Goal: Information Seeking & Learning: Learn about a topic

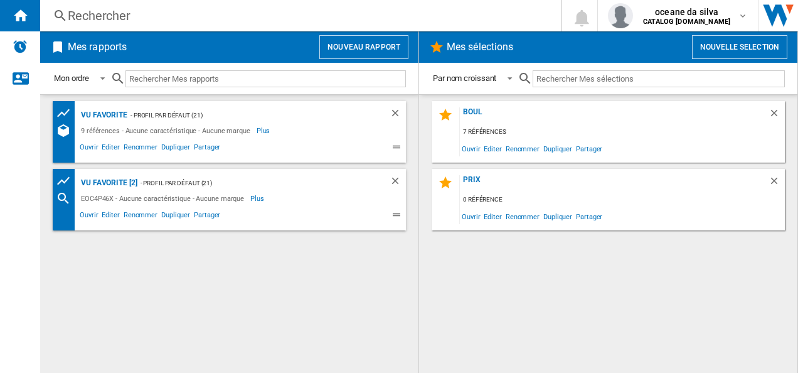
drag, startPoint x: 101, startPoint y: 108, endPoint x: 126, endPoint y: 97, distance: 27.3
click at [102, 108] on div "vu favorite" at bounding box center [103, 115] width 50 height 16
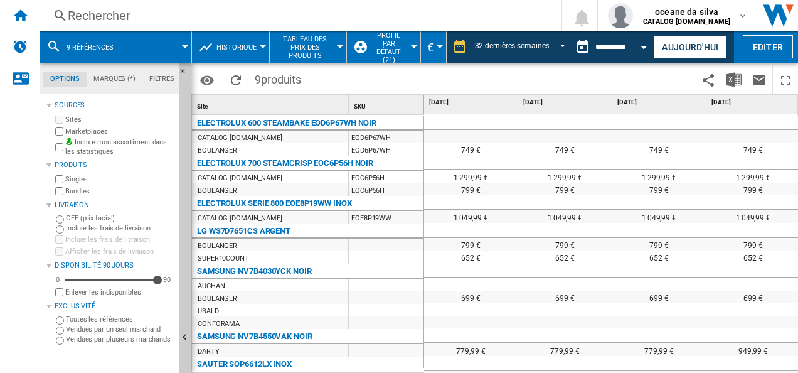
click at [113, 49] on span "9 références" at bounding box center [90, 47] width 47 height 8
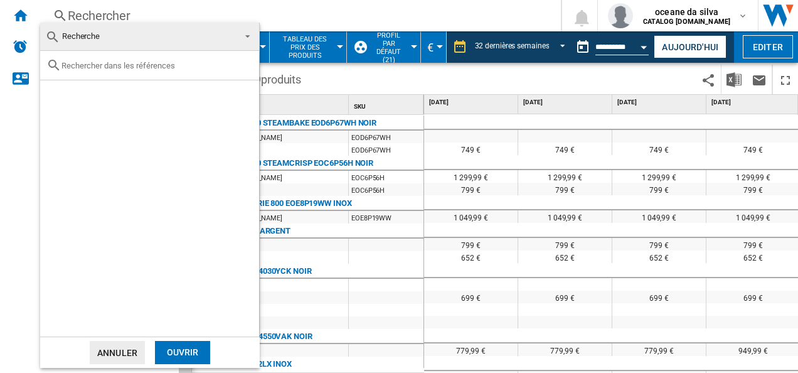
click at [131, 67] on input "text" at bounding box center [157, 65] width 191 height 9
click at [211, 13] on md-backdrop at bounding box center [399, 186] width 798 height 373
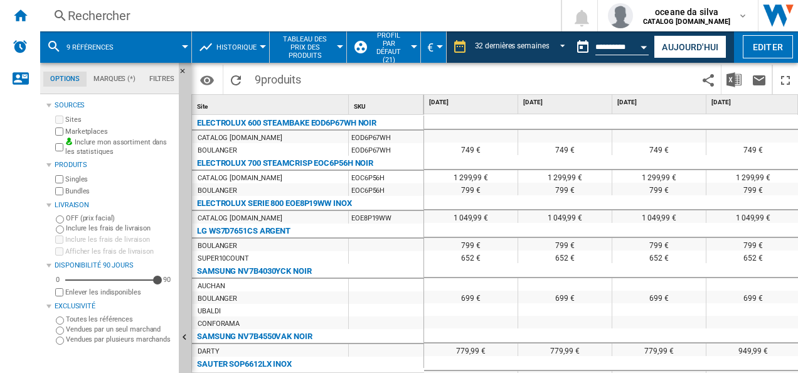
click at [65, 48] on div "9 références" at bounding box center [115, 46] width 139 height 31
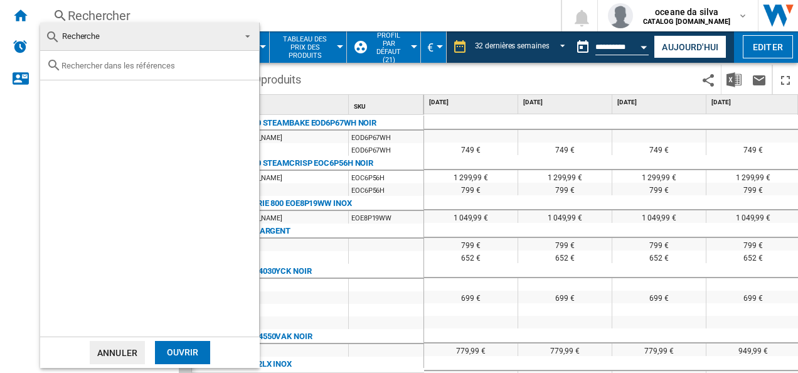
click at [124, 74] on div at bounding box center [149, 65] width 219 height 29
click at [124, 62] on input "text" at bounding box center [157, 65] width 191 height 9
paste input "EOF6P46Z0"
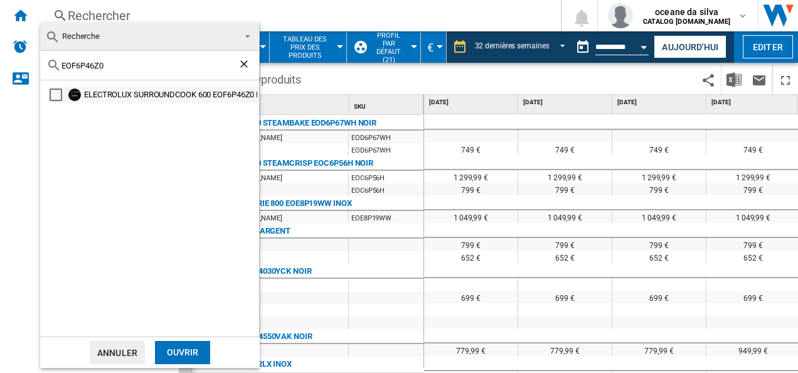
type input "EOF6P46Z0"
click at [201, 99] on div "ELECTROLUX SURROUNDCOOK 600 EOF6P46Z0 NOIR" at bounding box center [170, 94] width 173 height 13
click at [191, 346] on div "Ouvrir" at bounding box center [182, 352] width 55 height 23
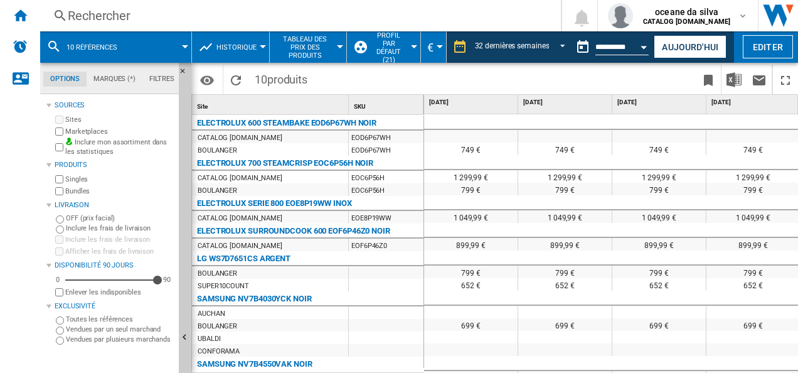
click at [116, 45] on span "10 références" at bounding box center [92, 47] width 51 height 8
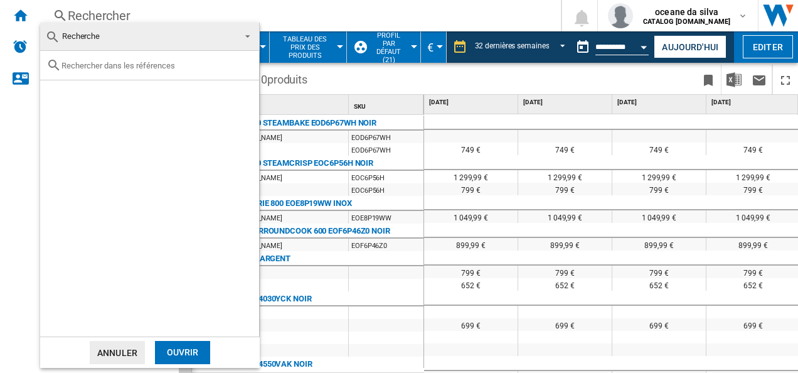
click at [547, 73] on md-backdrop at bounding box center [399, 186] width 798 height 373
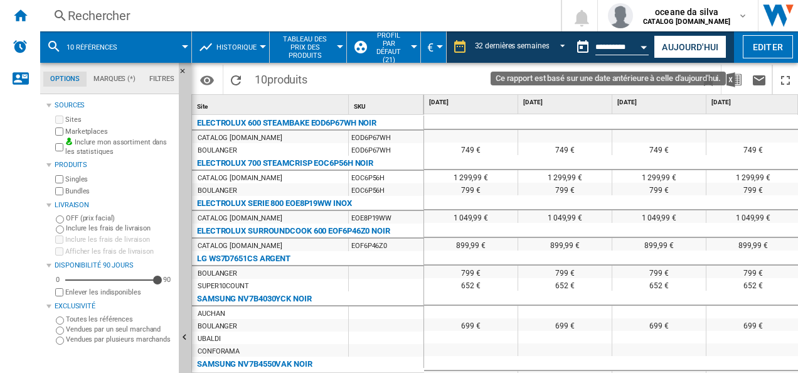
click at [639, 47] on button "Open calendar" at bounding box center [644, 45] width 23 height 23
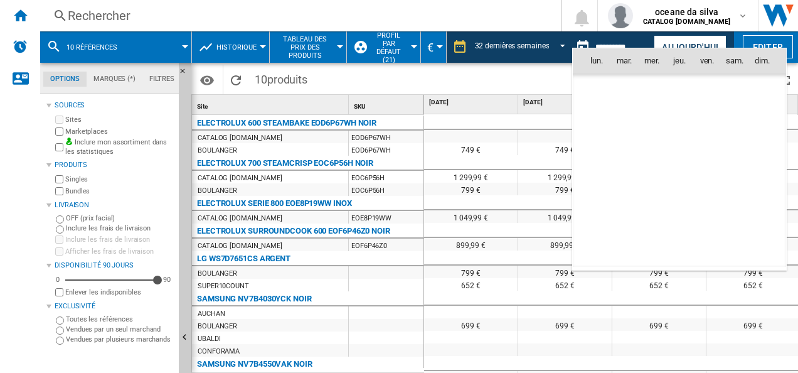
scroll to position [5156, 0]
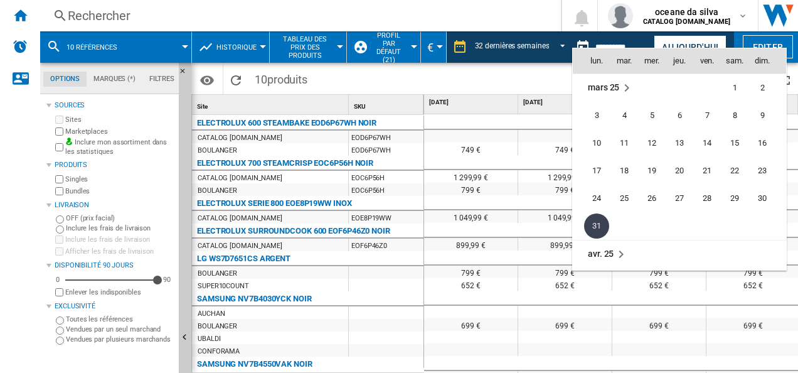
click at [537, 43] on div at bounding box center [399, 186] width 798 height 373
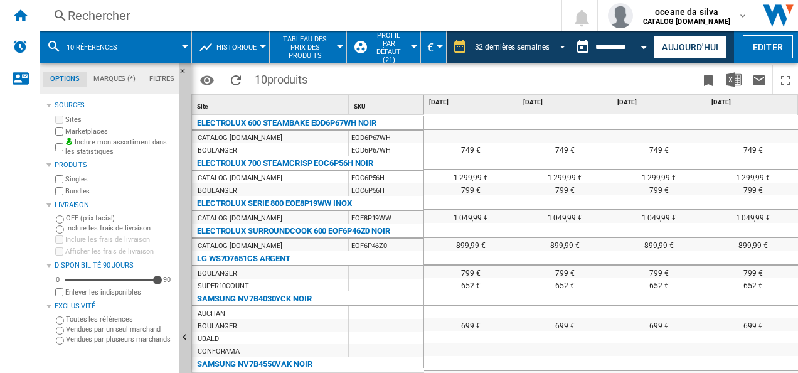
click at [556, 41] on span "REPORTS.WIZARD.STEPS.REPORT.STEPS.REPORT_OPTIONS.PERIOD: 32 dernières semaines" at bounding box center [559, 45] width 15 height 11
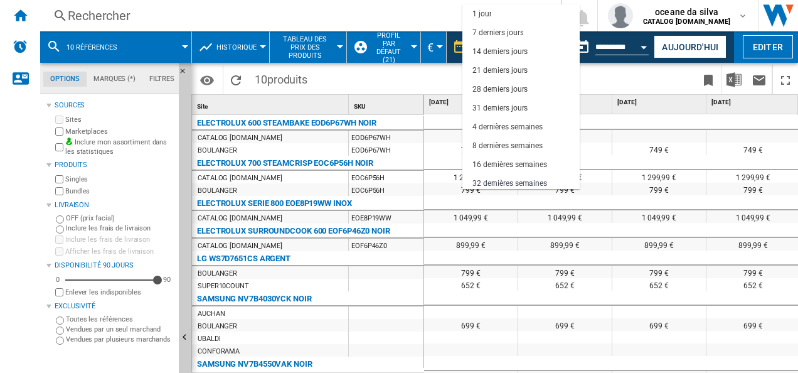
scroll to position [79, 0]
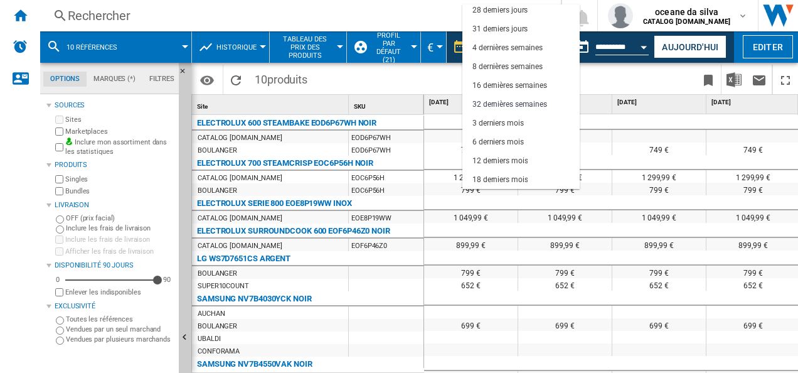
click at [619, 40] on md-backdrop at bounding box center [399, 186] width 798 height 373
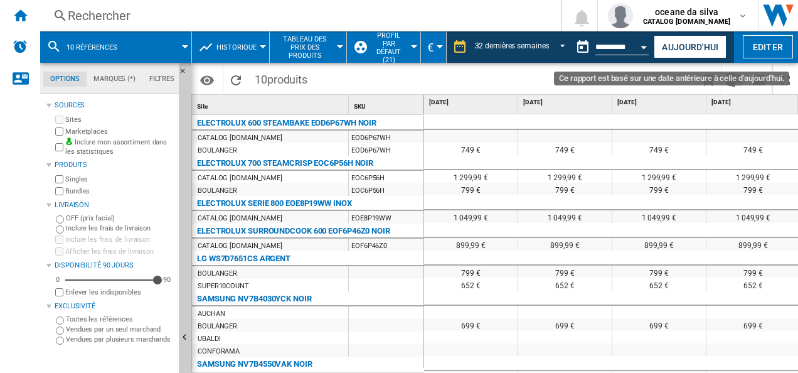
click at [638, 47] on button "Open calendar" at bounding box center [644, 45] width 23 height 23
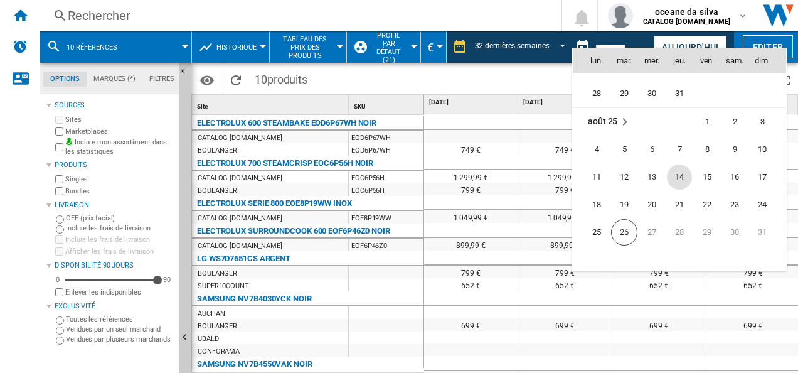
scroll to position [5800, 0]
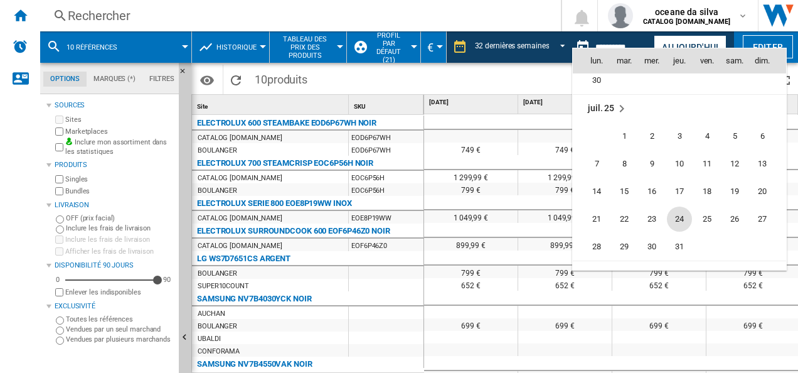
click at [678, 223] on span "24" at bounding box center [679, 218] width 25 height 25
type input "**********"
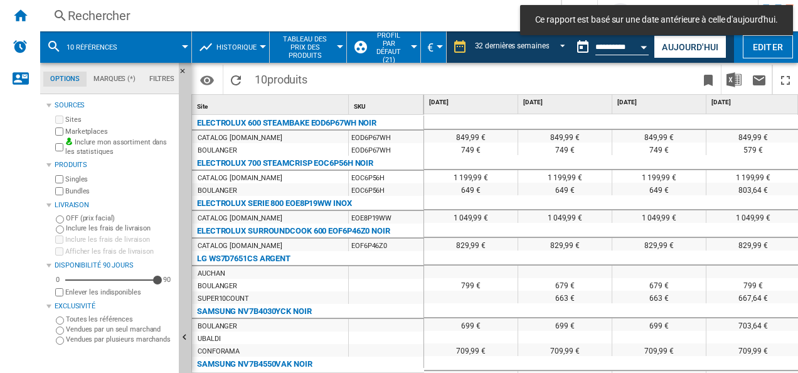
click at [644, 48] on div "Open calendar" at bounding box center [644, 47] width 6 height 3
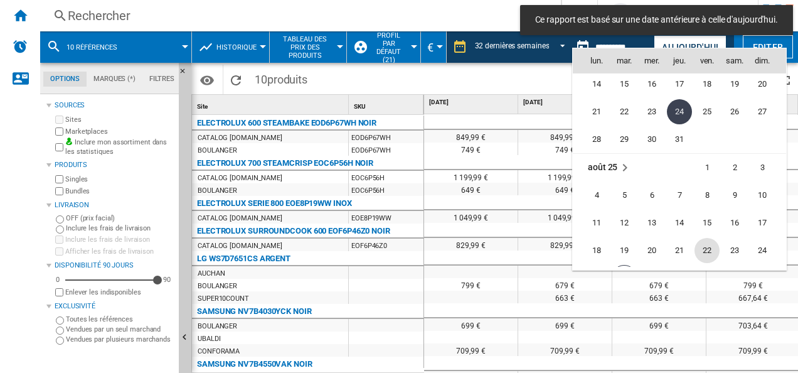
scroll to position [5988, 0]
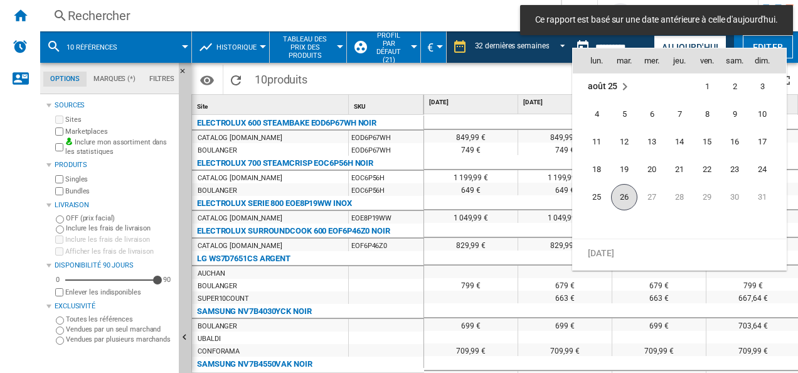
click at [628, 196] on span "26" at bounding box center [624, 197] width 26 height 26
type input "**********"
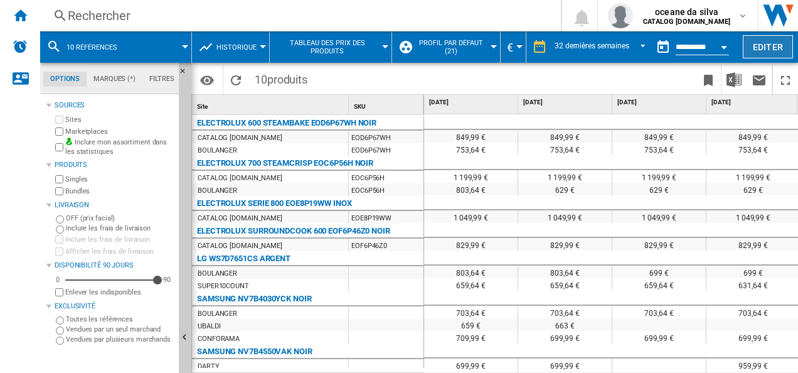
click at [777, 49] on button "Editer" at bounding box center [768, 46] width 50 height 23
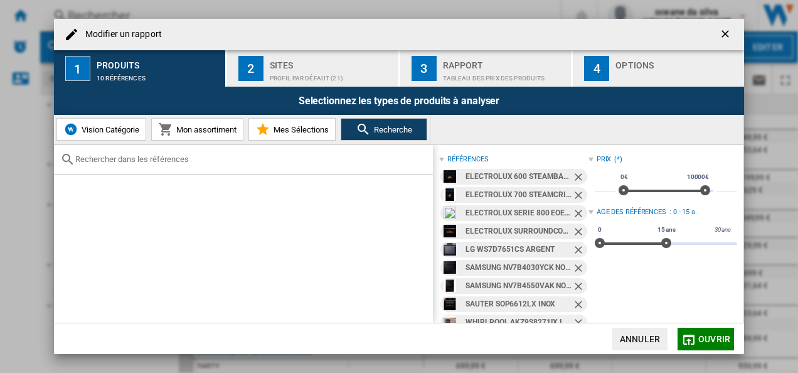
click at [575, 178] on ng-md-icon "Retirer" at bounding box center [579, 178] width 15 height 15
click at [575, 189] on ng-md-icon "Retirer" at bounding box center [579, 196] width 15 height 15
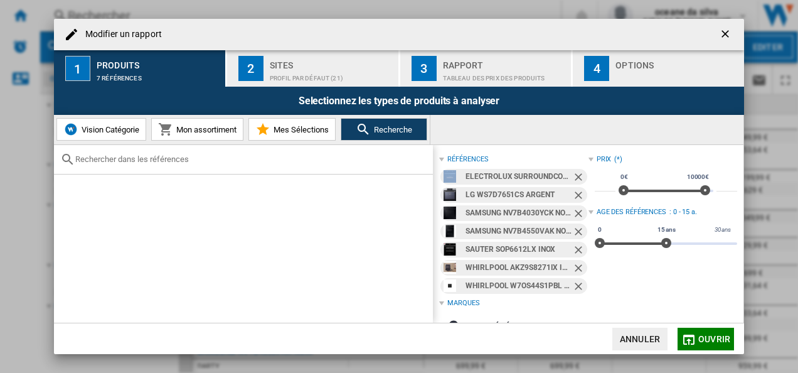
click at [575, 178] on ng-md-icon "Retirer" at bounding box center [579, 178] width 15 height 15
click at [575, 189] on ng-md-icon "Retirer" at bounding box center [579, 196] width 15 height 15
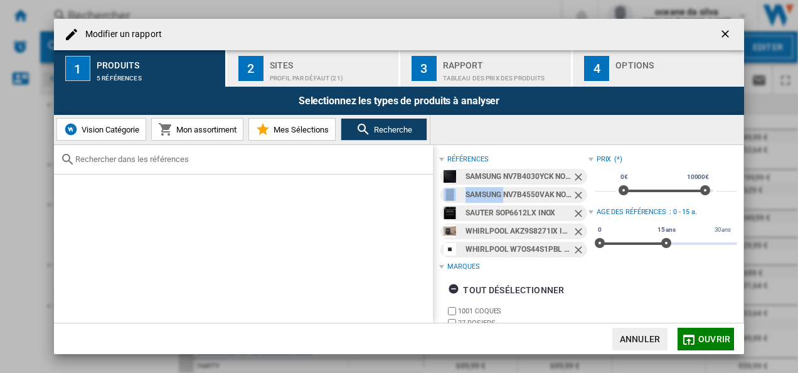
click at [575, 177] on ng-md-icon "Retirer" at bounding box center [579, 178] width 15 height 15
click at [575, 189] on ng-md-icon "Retirer" at bounding box center [579, 196] width 15 height 15
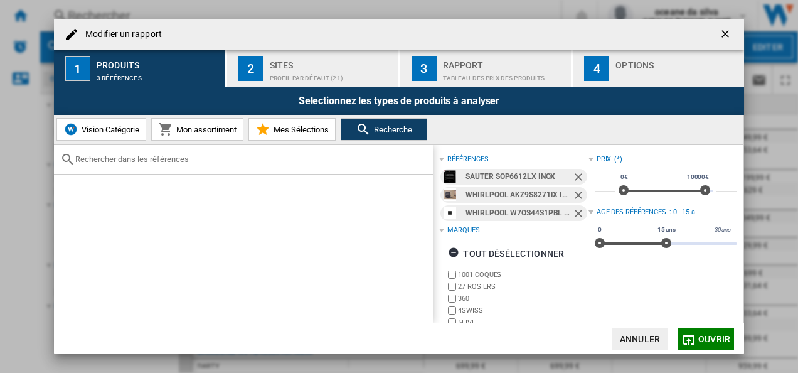
click at [576, 176] on ng-md-icon "Retirer" at bounding box center [579, 178] width 15 height 15
click at [576, 189] on ng-md-icon "Retirer" at bounding box center [579, 196] width 15 height 15
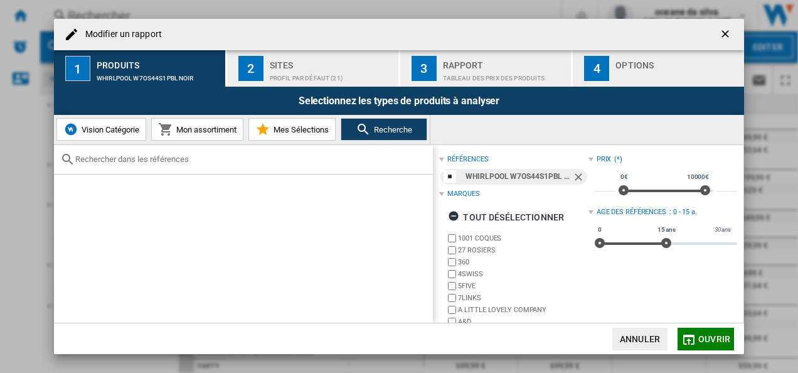
click at [577, 174] on ng-md-icon "Retirer" at bounding box center [579, 178] width 15 height 15
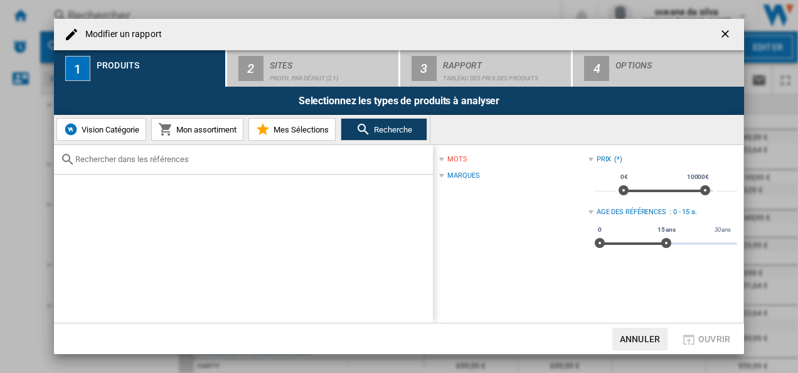
click at [192, 170] on div at bounding box center [243, 159] width 379 height 29
click at [159, 158] on input "text" at bounding box center [250, 158] width 351 height 9
paste input "EOF6P46Z0 FR53G EOH3H00X EOC3S40X EOH4P16BX Y6POC77X EBF3C45X EOF7P00X0 EOH3H00…"
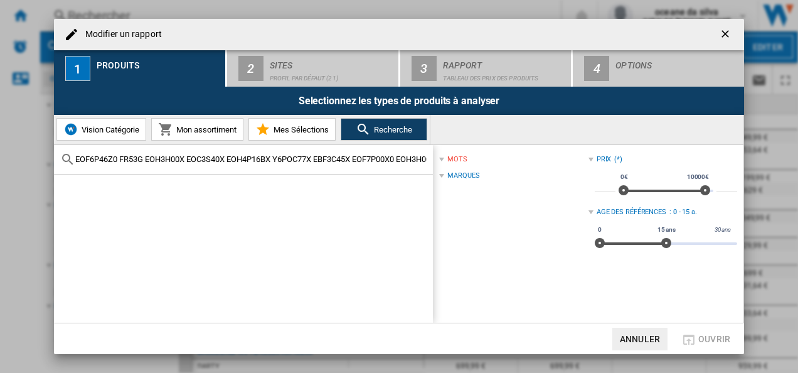
scroll to position [0, 2871]
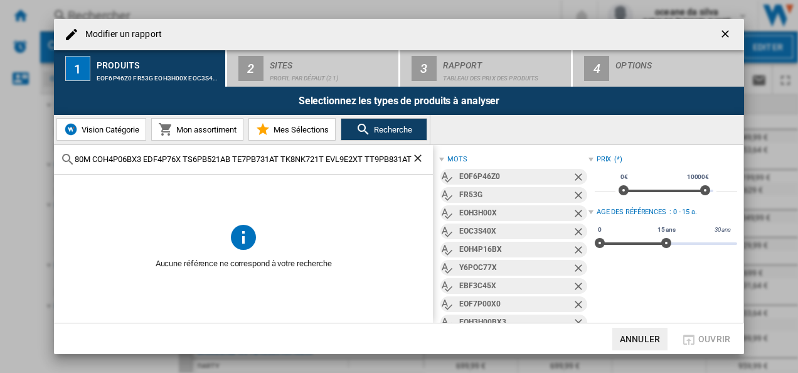
type input "EOF6P46Z0 FR53G EOH3H00X EOC3S40X EOH4P16BX Y6POC77X EBF3C45X EOF7P00X0 EOH3H00…"
click at [303, 234] on div "Aucune référence ne correspond à votre recherche" at bounding box center [243, 248] width 379 height 149
click at [486, 176] on div "EOF6P46Z0" at bounding box center [515, 177] width 112 height 16
click at [388, 131] on span "Recherche" at bounding box center [391, 129] width 41 height 9
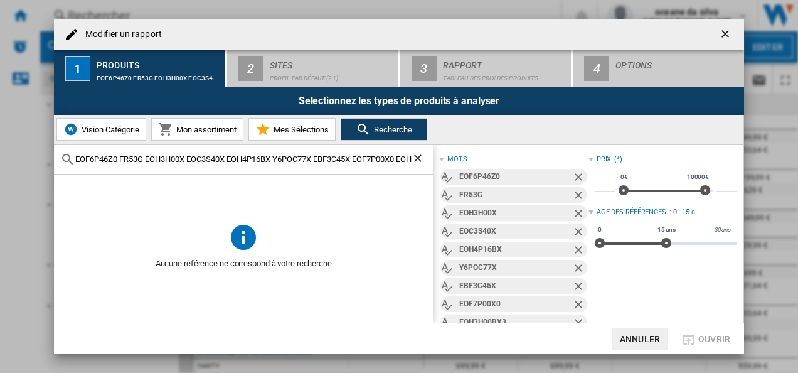
click at [522, 260] on div "Y6POC77X" at bounding box center [515, 268] width 112 height 16
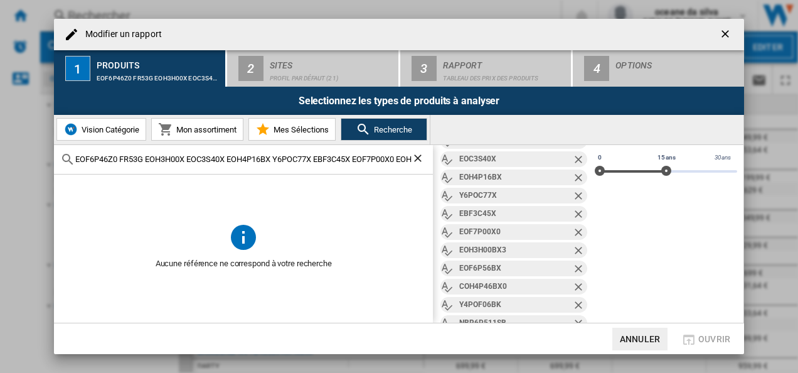
scroll to position [72, 0]
click at [421, 158] on ng-md-icon "Effacer la recherche" at bounding box center [419, 159] width 15 height 15
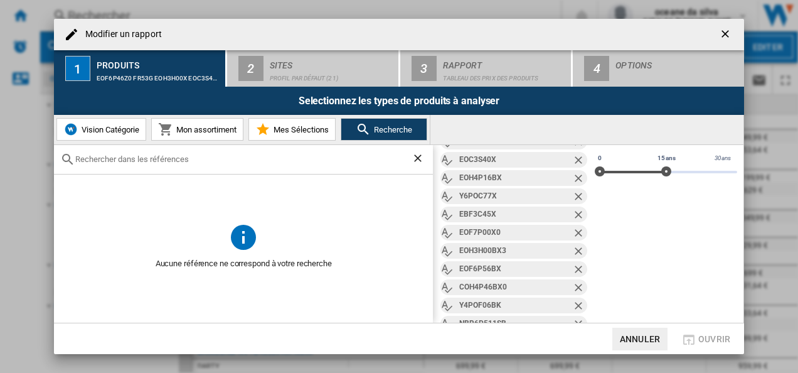
scroll to position [0, 0]
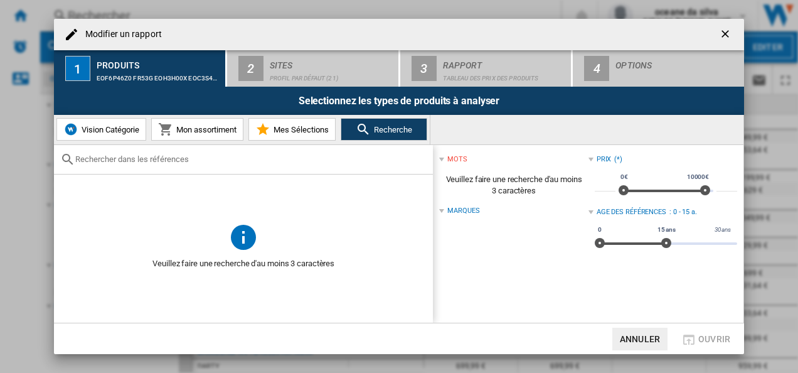
click at [217, 156] on input "text" at bounding box center [250, 158] width 351 height 9
paste input "EOF6P46Z0"
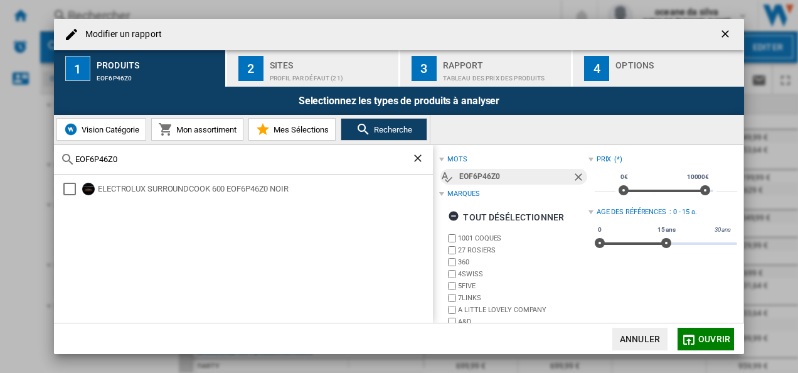
type input "EOF6P46Z0"
click at [710, 334] on span "Ouvrir" at bounding box center [714, 339] width 32 height 10
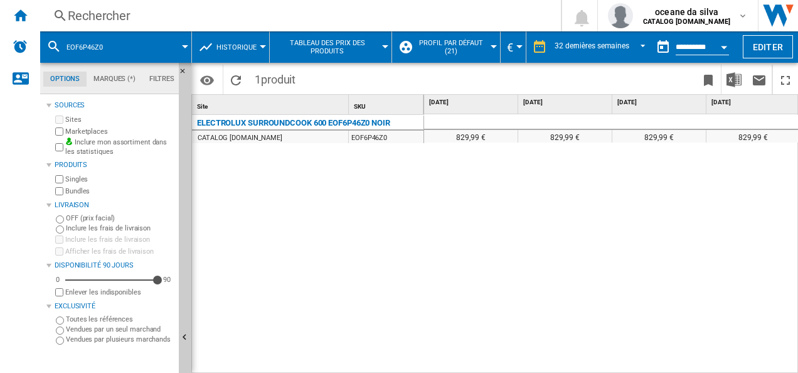
drag, startPoint x: 368, startPoint y: 118, endPoint x: 311, endPoint y: 127, distance: 57.9
click at [368, 118] on div "ELECTROLUX SURROUNDCOOK 600 EOF6P46Z0 NOIR" at bounding box center [293, 122] width 193 height 15
click at [260, 136] on div "CATALOG [DOMAIN_NAME]" at bounding box center [240, 138] width 85 height 13
click at [107, 43] on button "EOF6P46Z0" at bounding box center [91, 46] width 49 height 31
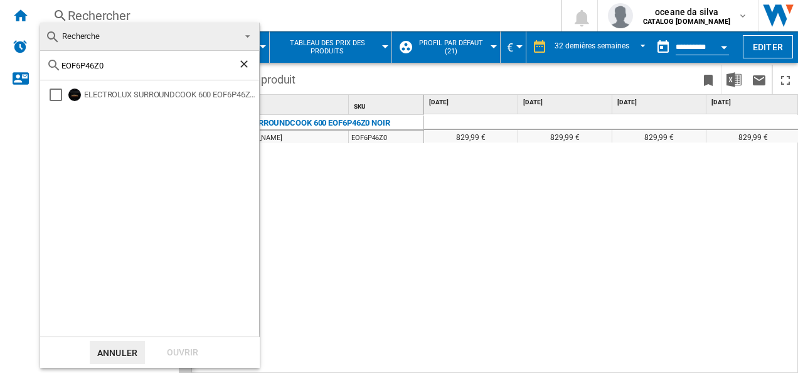
drag, startPoint x: 124, startPoint y: 66, endPoint x: 11, endPoint y: 55, distance: 112.8
click at [0, 51] on html "In order to access Insight, please log out and log in again OK NEW Rechercher R…" at bounding box center [399, 186] width 798 height 373
paste input "FR53G"
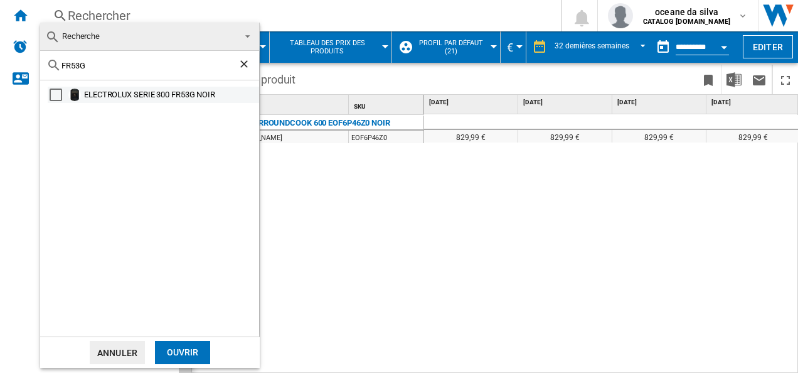
type input "FR53G"
click at [132, 93] on div "ELECTROLUX SERIE 300 FR53G NOIR" at bounding box center [170, 94] width 173 height 13
click at [190, 345] on div "Ouvrir" at bounding box center [182, 352] width 55 height 23
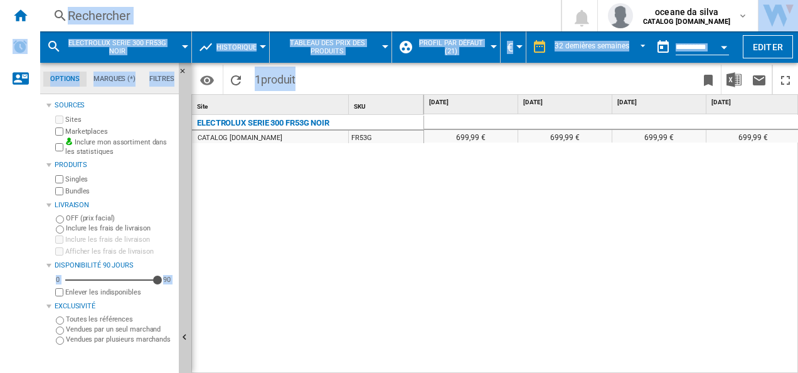
drag, startPoint x: 459, startPoint y: 366, endPoint x: 607, endPoint y: 375, distance: 148.4
click at [607, 372] on html "In order to access Insight, please log out and log in again OK NEW Rechercher R…" at bounding box center [399, 186] width 798 height 373
click at [178, 52] on button "ELECTROLUX SERIE 300 FR53G NOIR" at bounding box center [124, 46] width 114 height 31
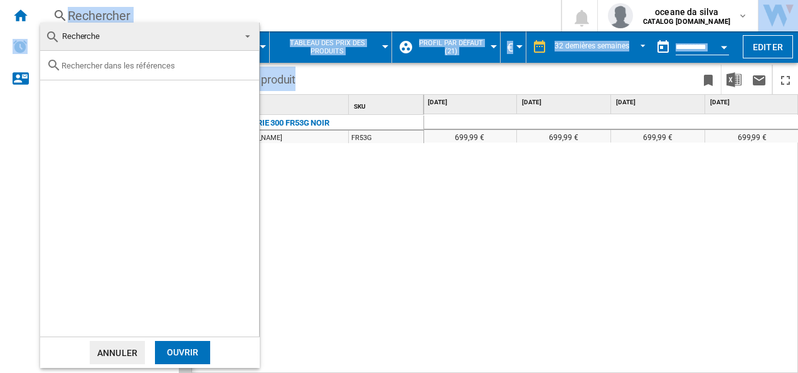
drag, startPoint x: 339, startPoint y: 159, endPoint x: 215, endPoint y: 113, distance: 132.7
click at [338, 159] on md-backdrop at bounding box center [399, 186] width 798 height 373
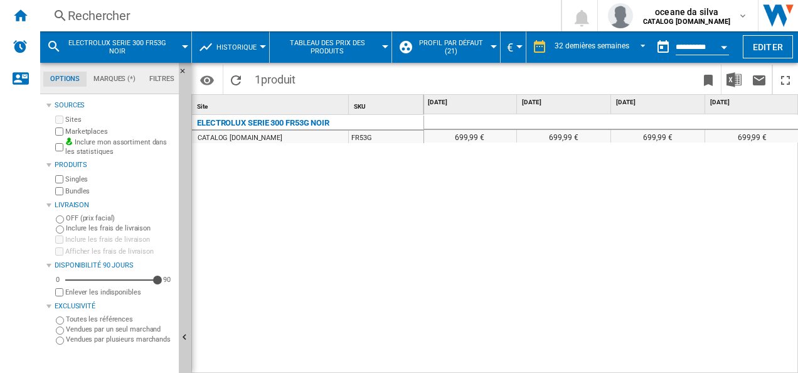
click at [99, 46] on span "ELECTROLUX SERIE 300 FR53G NOIR" at bounding box center [117, 47] width 101 height 16
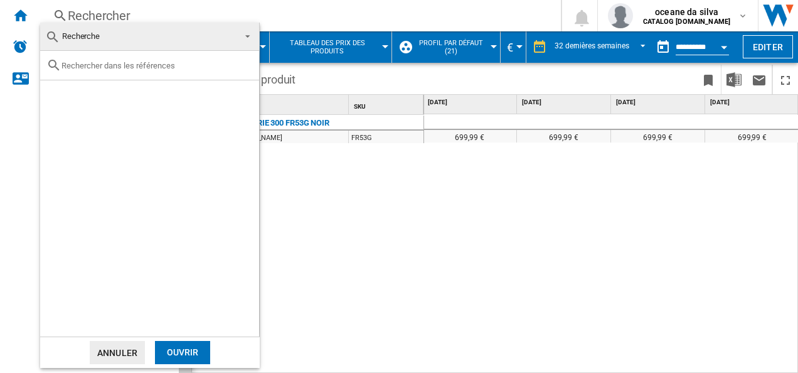
click at [116, 63] on input "text" at bounding box center [157, 65] width 191 height 9
paste input "EOH3H00X"
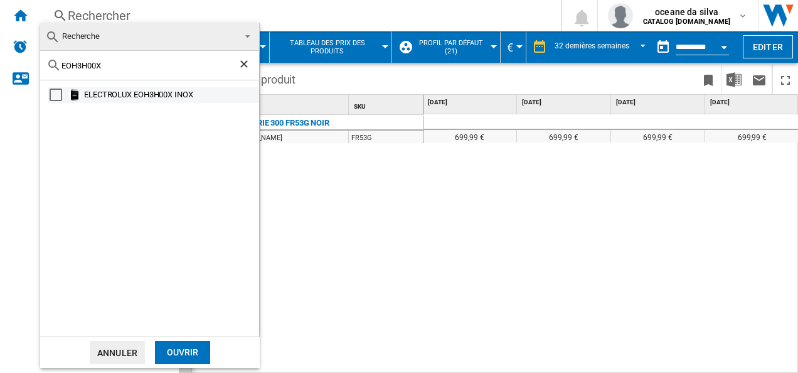
type input "EOH3H00X"
click at [62, 97] on div "ELECTROLUX EOH3H00X INOX" at bounding box center [153, 95] width 211 height 16
click at [58, 99] on div "Select" at bounding box center [56, 94] width 13 height 13
click at [194, 355] on div "Ouvrir" at bounding box center [182, 352] width 55 height 23
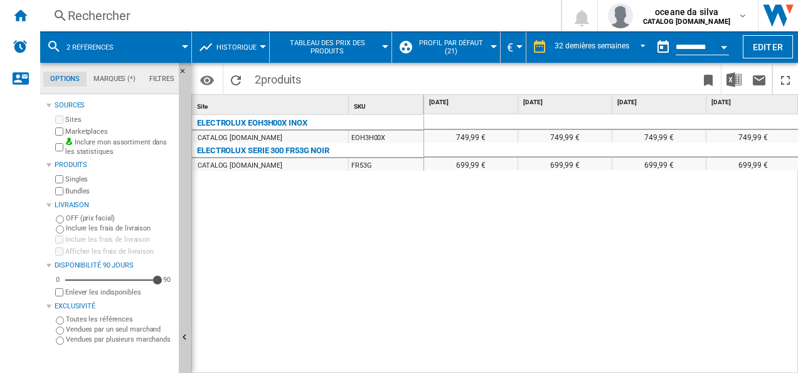
click at [117, 51] on button "2 références" at bounding box center [97, 46] width 60 height 31
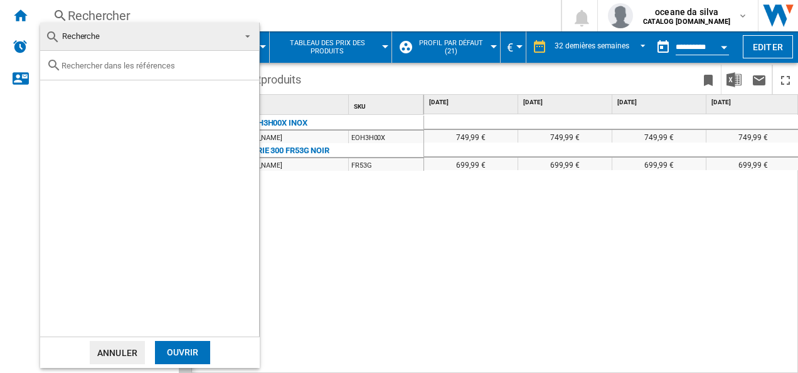
click at [143, 65] on input "text" at bounding box center [157, 65] width 191 height 9
paste input "EOH3H00X"
type input "EOH3H00X"
click at [188, 344] on div "Ouvrir" at bounding box center [182, 352] width 55 height 23
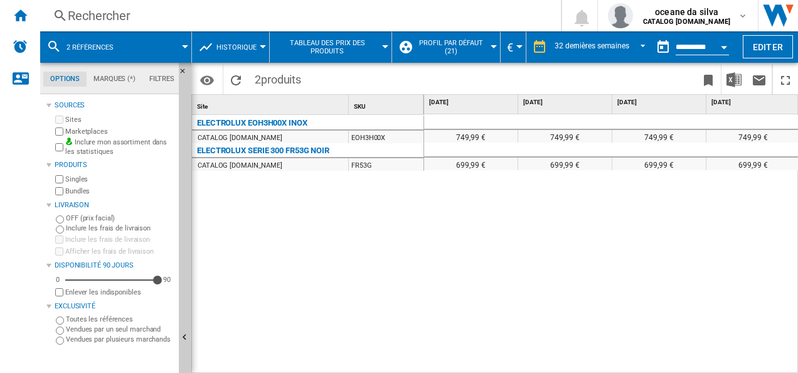
click at [107, 44] on span "2 références" at bounding box center [90, 47] width 47 height 8
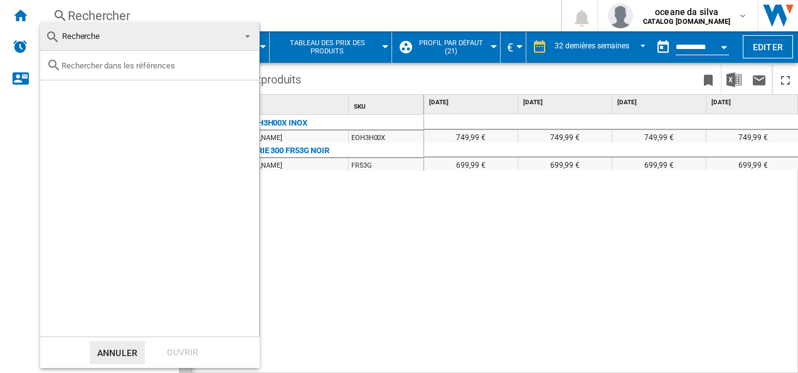
click at [112, 67] on input "text" at bounding box center [157, 65] width 191 height 9
paste input "EOH4P16BX"
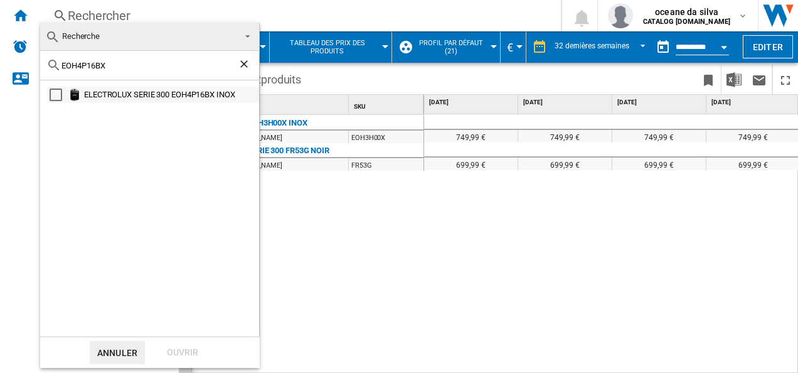
type input "EOH4P16BX"
click at [146, 94] on div "ELECTROLUX SERIE 300 EOH4P16BX INOX" at bounding box center [170, 94] width 173 height 13
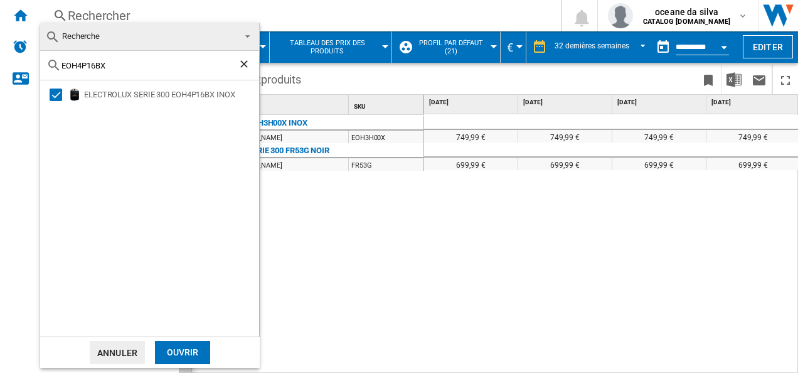
click at [196, 353] on div "Ouvrir" at bounding box center [182, 352] width 55 height 23
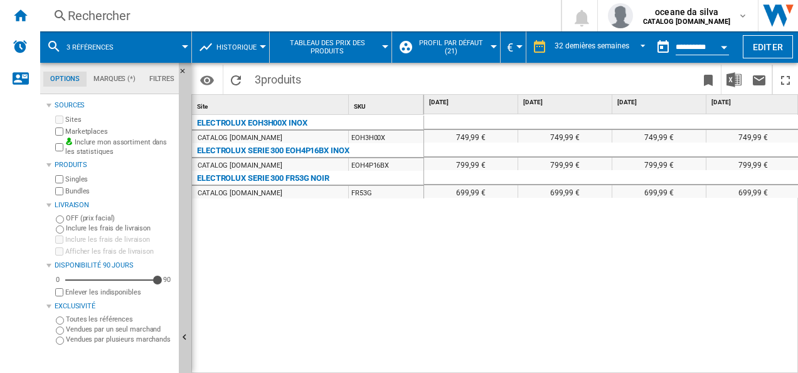
click at [103, 44] on span "3 références" at bounding box center [90, 47] width 47 height 8
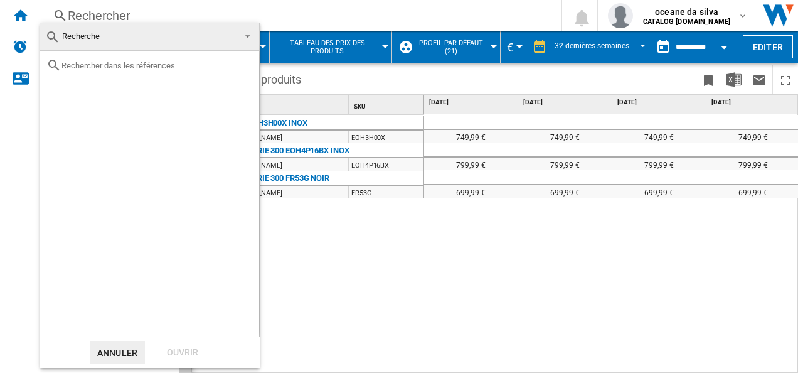
click at [125, 67] on input "text" at bounding box center [157, 65] width 191 height 9
paste input "EOC3S40X"
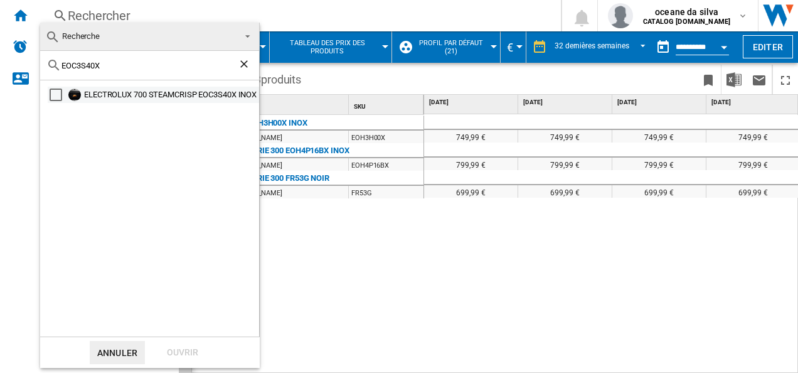
type input "EOC3S40X"
click at [195, 91] on div "ELECTROLUX 700 STEAMCRISP EOC3S40X INOX" at bounding box center [170, 94] width 173 height 13
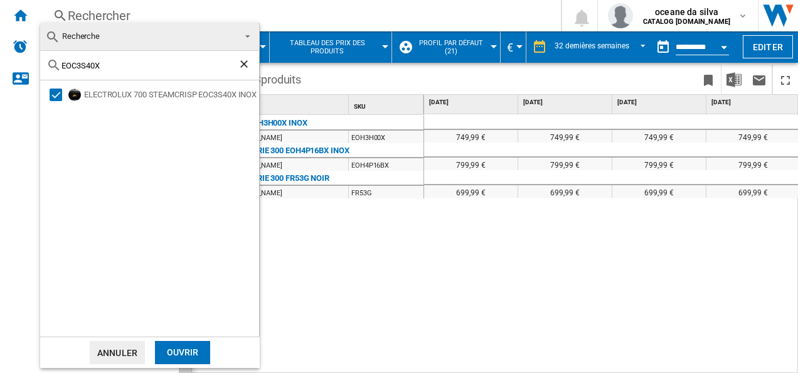
click at [197, 349] on div "Ouvrir" at bounding box center [182, 352] width 55 height 23
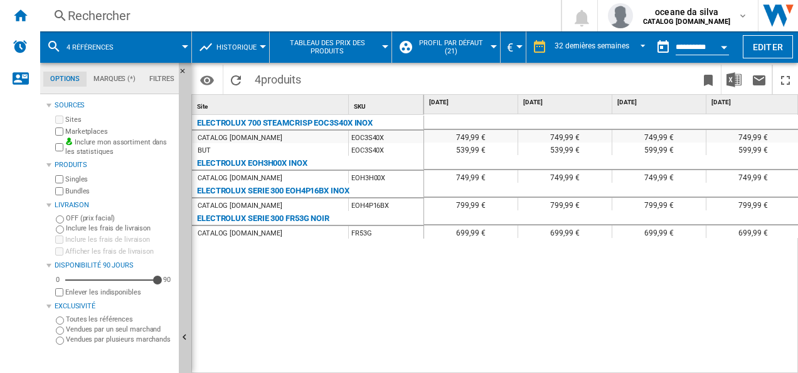
click at [104, 41] on button "4 références" at bounding box center [97, 46] width 60 height 31
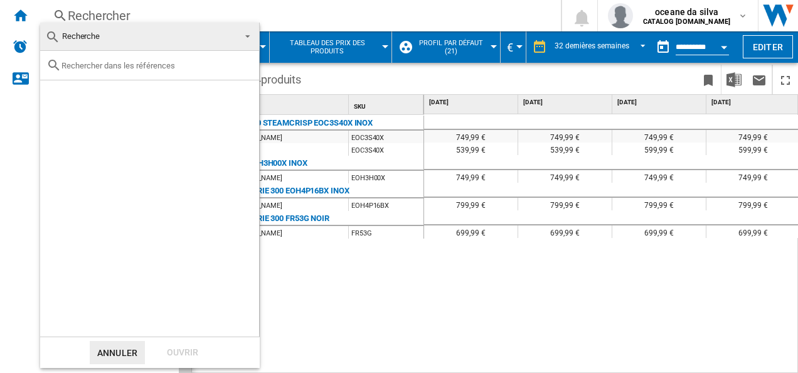
click at [132, 62] on input "text" at bounding box center [157, 65] width 191 height 9
paste input "EOH4P16BX"
type input "EOH4P16BX"
click at [431, 305] on md-backdrop at bounding box center [399, 186] width 798 height 373
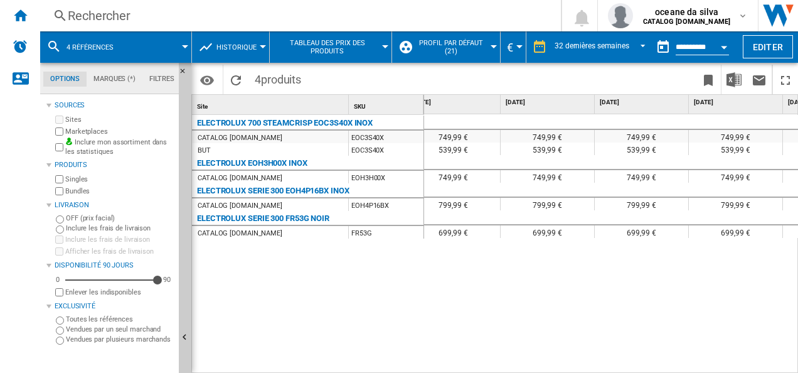
scroll to position [0, 1598]
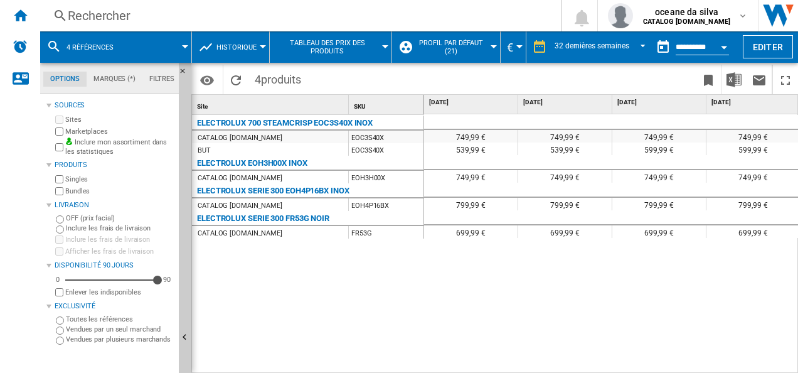
click at [119, 39] on button "4 références" at bounding box center [97, 46] width 60 height 31
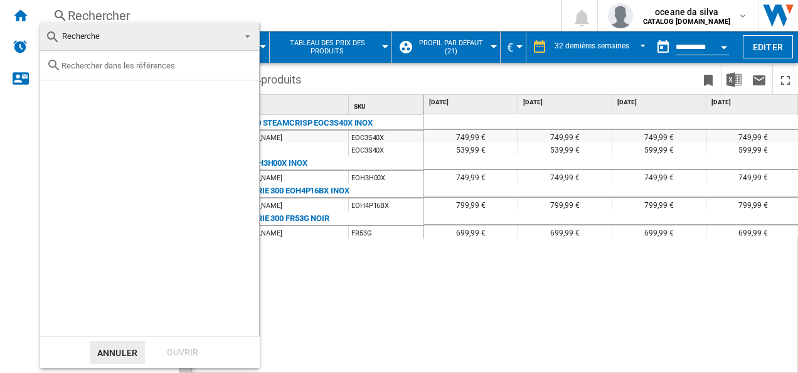
click at [118, 70] on div at bounding box center [149, 65] width 219 height 29
click at [117, 68] on input "text" at bounding box center [157, 65] width 191 height 9
paste input "​ FR65G"
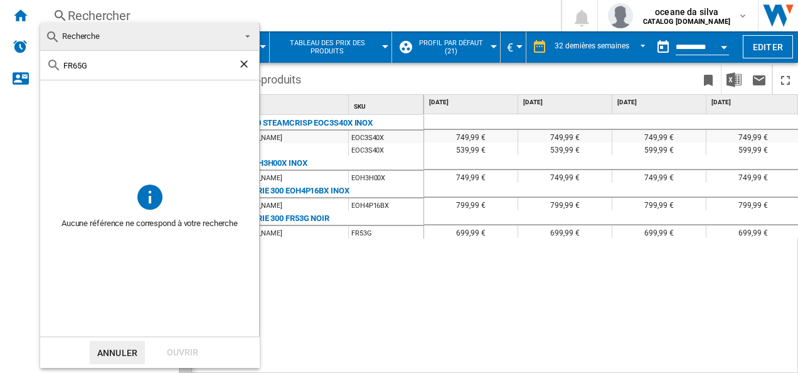
type input "​ FR65G"
click at [242, 65] on ng-md-icon "Effacer la recherche" at bounding box center [245, 65] width 15 height 15
click at [139, 68] on input "text" at bounding box center [157, 65] width 191 height 9
paste input "FR65G"
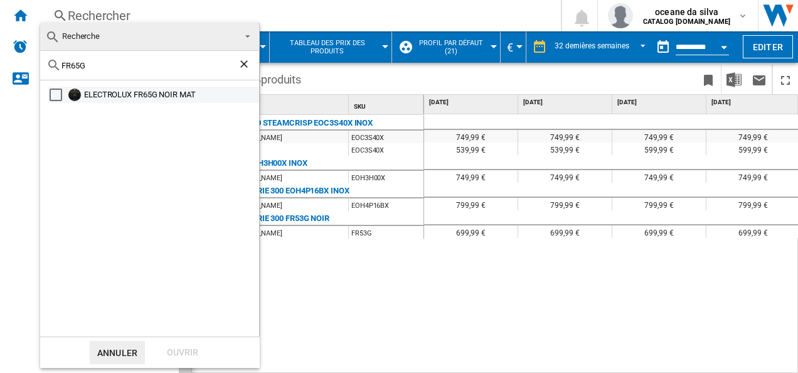
type input "FR65G"
click at [135, 87] on div "ELECTROLUX FR65G NOIR MAT" at bounding box center [153, 95] width 211 height 16
click at [58, 95] on div "Select" at bounding box center [56, 94] width 13 height 13
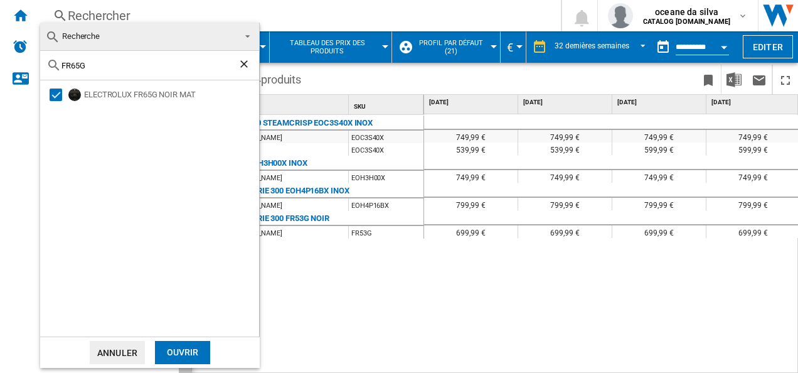
click at [191, 351] on div "Ouvrir" at bounding box center [182, 352] width 55 height 23
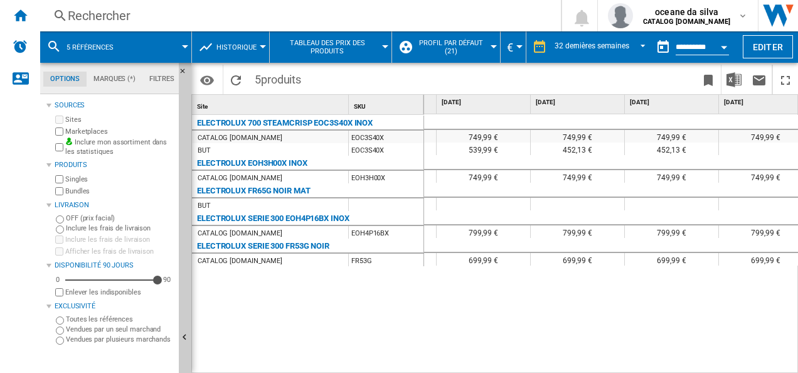
scroll to position [0, 1426]
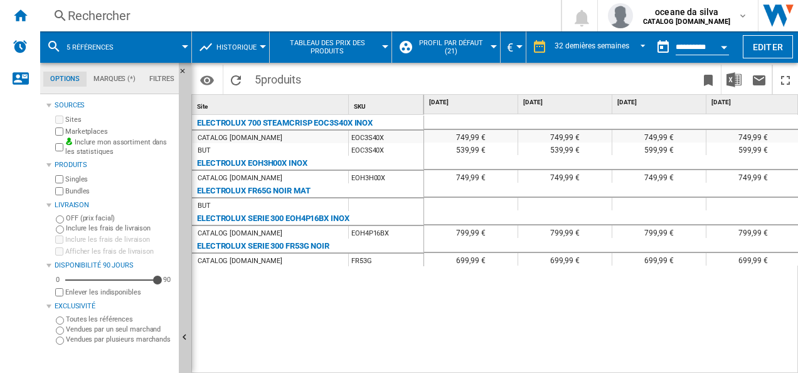
drag, startPoint x: 425, startPoint y: 359, endPoint x: 596, endPoint y: 360, distance: 170.1
click at [596, 360] on div "749,99 € 749,99 € 749,99 € 749,99 € 749,99 € 749,99 € 749,99 € 749,99 € 539,99 …" at bounding box center [611, 244] width 375 height 260
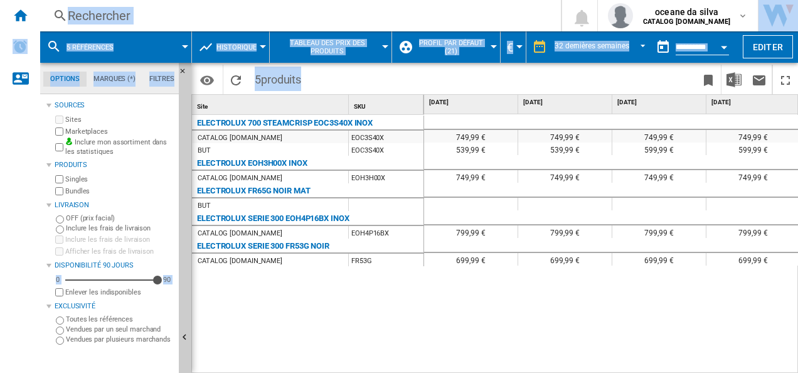
drag, startPoint x: 464, startPoint y: 367, endPoint x: 757, endPoint y: 382, distance: 293.5
click at [757, 372] on html "In order to access Insight, please log out and log in again OK NEW Rechercher R…" at bounding box center [399, 186] width 798 height 373
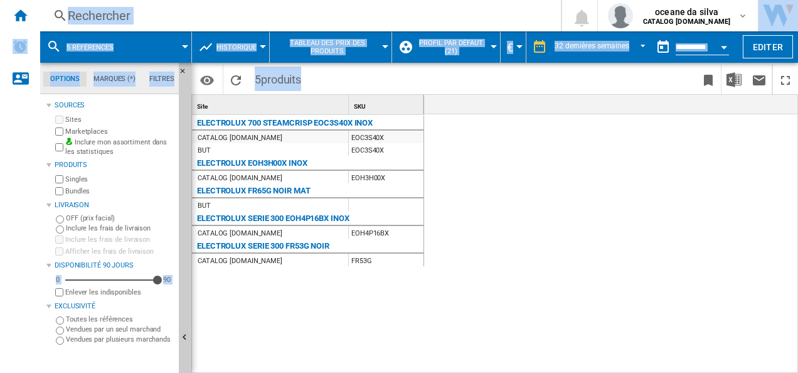
scroll to position [0, 0]
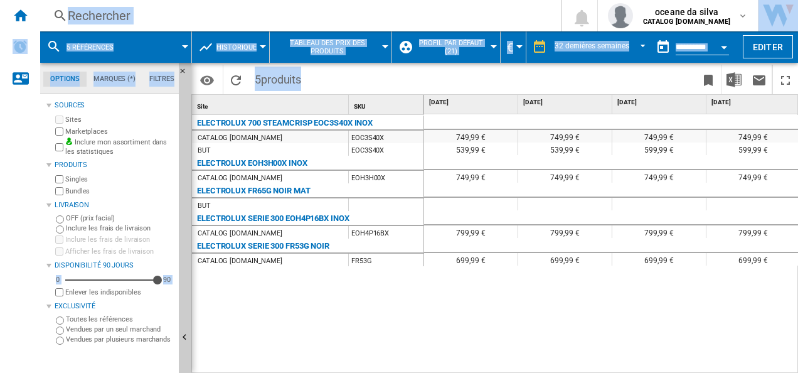
click at [124, 47] on button "5 références" at bounding box center [97, 46] width 60 height 31
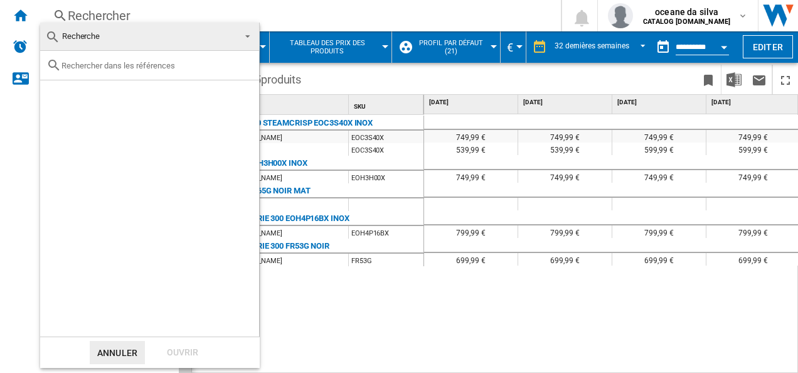
click at [139, 70] on div at bounding box center [149, 65] width 219 height 29
click at [130, 65] on input "text" at bounding box center [157, 65] width 191 height 9
paste input "Y6POC77X"
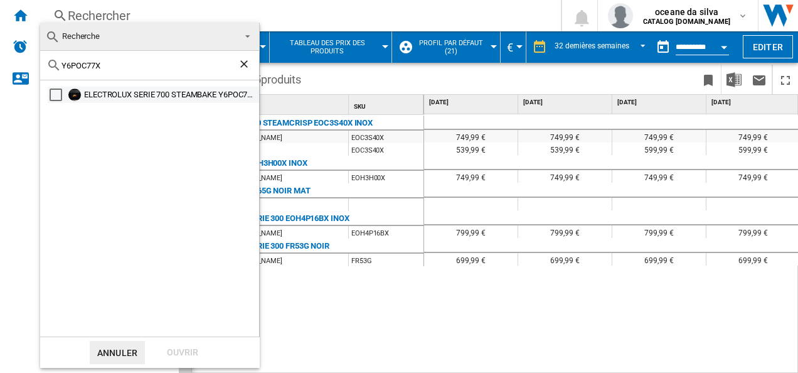
type input "Y6POC77X"
click at [59, 90] on div "Select" at bounding box center [56, 94] width 13 height 13
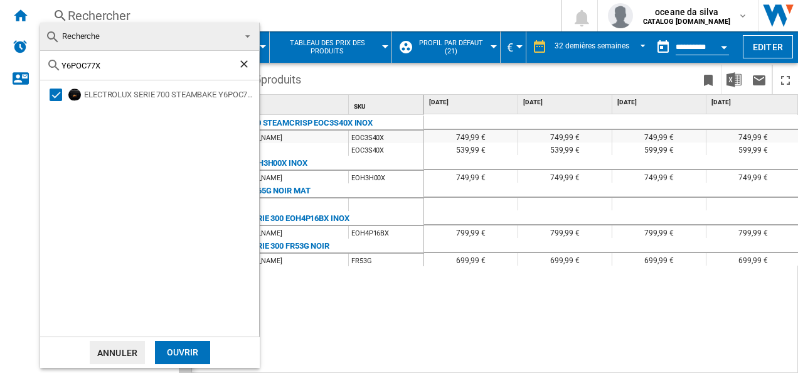
click at [190, 356] on div "Ouvrir" at bounding box center [182, 352] width 55 height 23
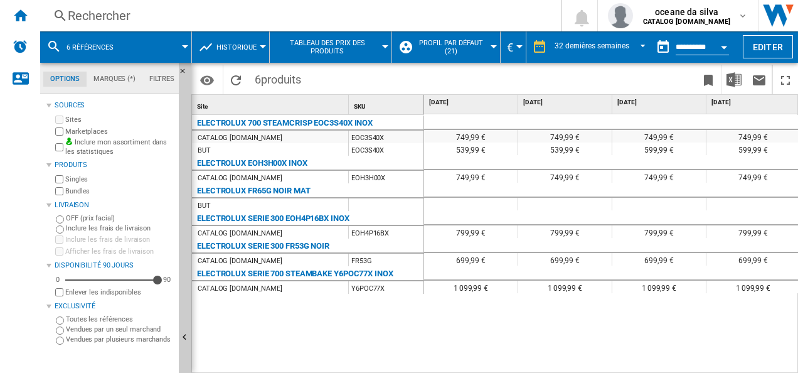
click at [311, 218] on div "ELECTROLUX SERIE 300 EOH4P16BX INOX" at bounding box center [273, 218] width 153 height 15
click at [242, 287] on div "CATALOG [DOMAIN_NAME]" at bounding box center [240, 288] width 85 height 13
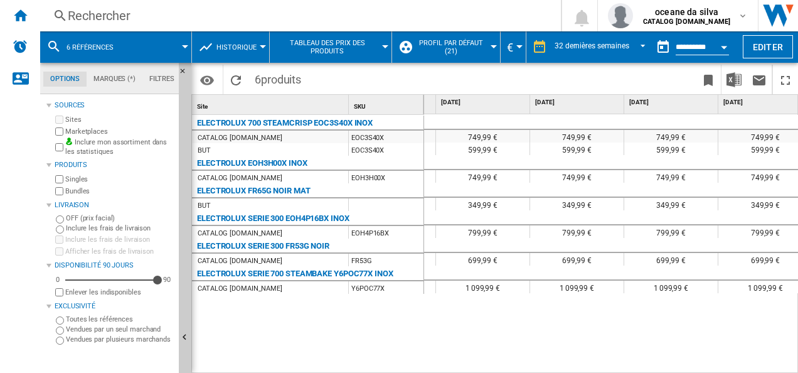
scroll to position [0, 2637]
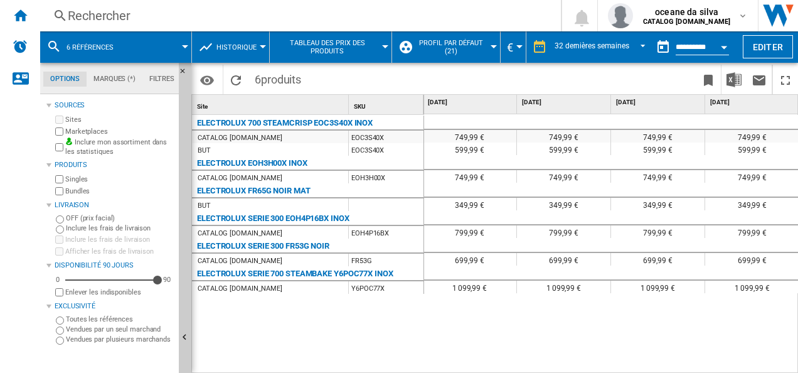
click at [71, 46] on span "6 références" at bounding box center [90, 47] width 47 height 8
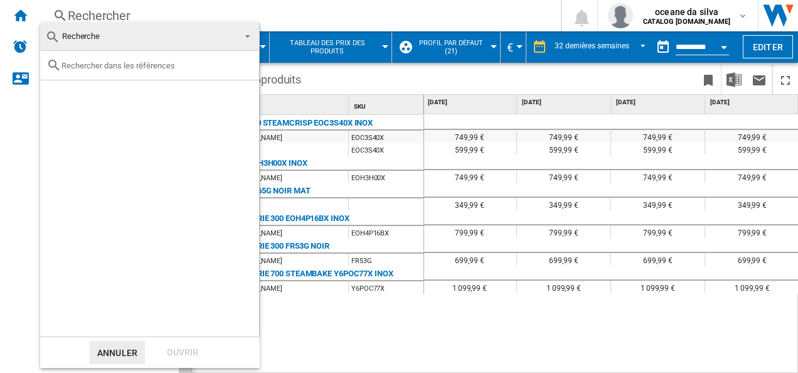
click at [129, 73] on div at bounding box center [149, 65] width 219 height 29
click at [131, 65] on input "text" at bounding box center [157, 65] width 191 height 9
paste input "EBF3C45X"
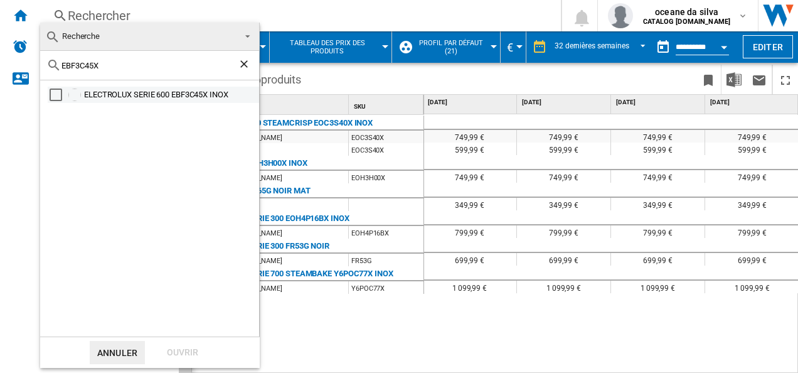
type input "EBF3C45X"
drag, startPoint x: 154, startPoint y: 95, endPoint x: 149, endPoint y: 104, distance: 10.1
click at [154, 96] on div "ELECTROLUX SERIE 600 EBF3C45X INOX" at bounding box center [170, 94] width 173 height 13
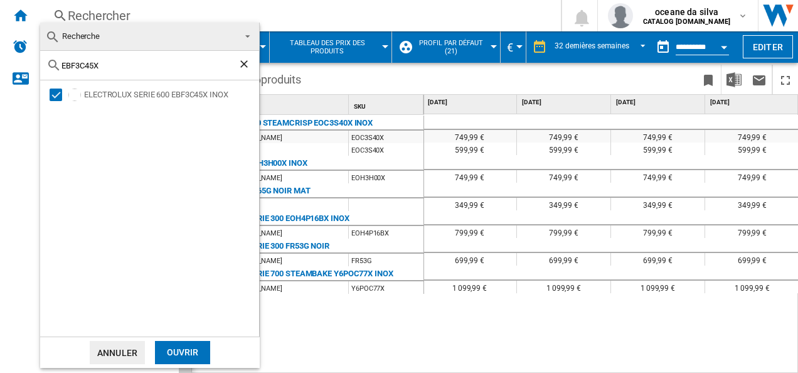
click at [201, 353] on div "Ouvrir" at bounding box center [182, 352] width 55 height 23
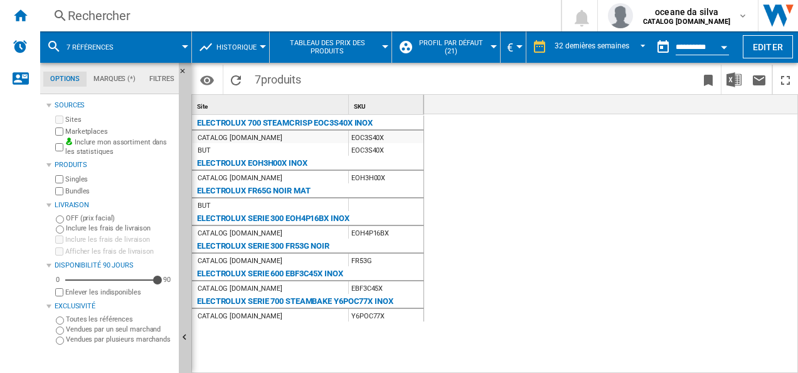
scroll to position [0, 171]
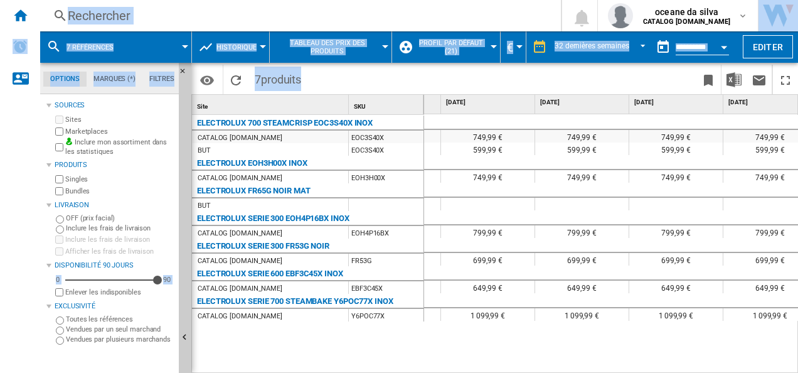
drag, startPoint x: 477, startPoint y: 367, endPoint x: 800, endPoint y: 358, distance: 323.3
click at [798, 358] on html "In order to access Insight, please log out and log in again OK NEW Rechercher R…" at bounding box center [399, 186] width 798 height 373
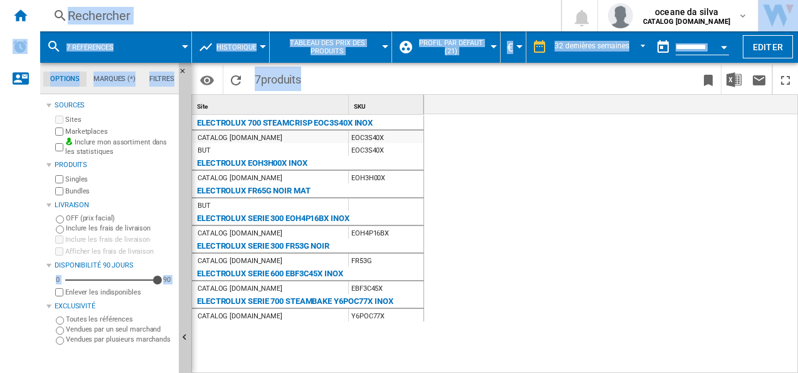
scroll to position [0, 2637]
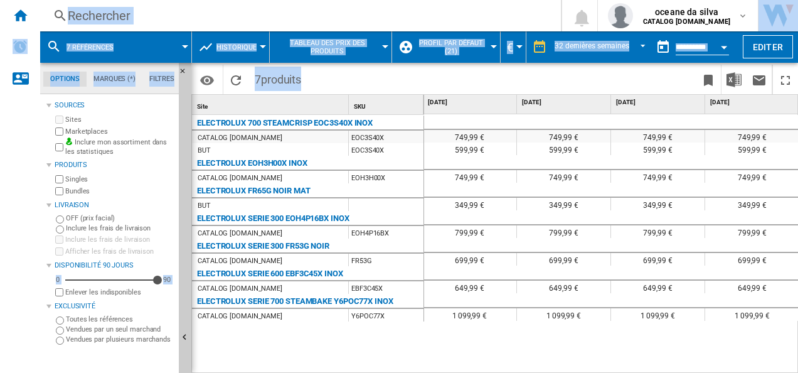
click at [118, 46] on button "7 références" at bounding box center [97, 46] width 60 height 31
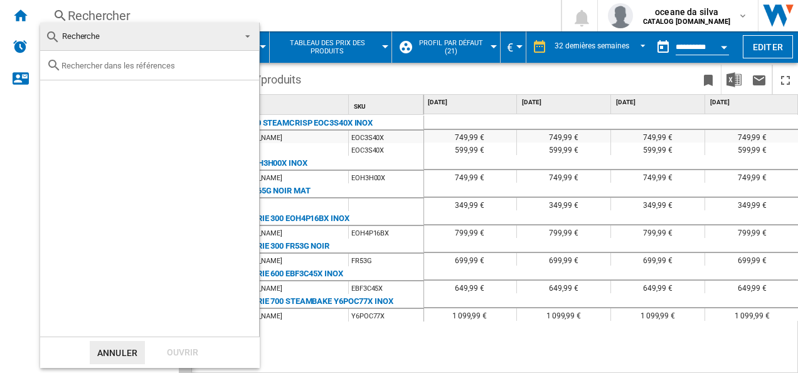
click at [154, 66] on input "text" at bounding box center [157, 65] width 191 height 9
paste input "EOF7P00X0"
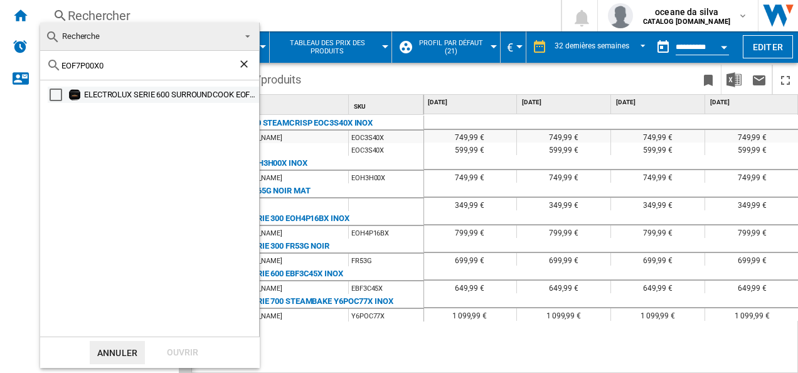
type input "EOF7P00X0"
click at [198, 100] on div "ELECTROLUX SERIE 600 SURROUNDCOOK EOF7P00X0 INOX" at bounding box center [153, 95] width 211 height 16
click at [62, 98] on div "Select" at bounding box center [56, 94] width 13 height 13
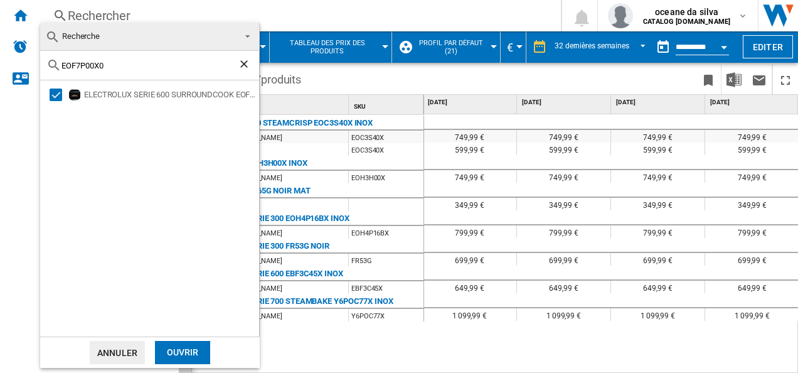
click at [196, 353] on div "Ouvrir" at bounding box center [182, 352] width 55 height 23
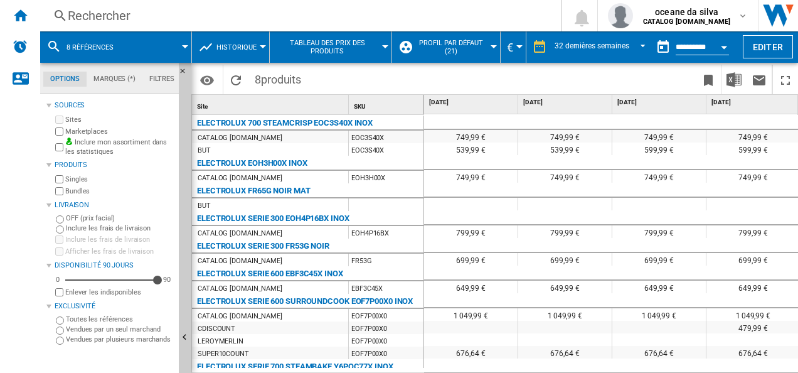
click at [398, 258] on div "FR53G" at bounding box center [386, 260] width 75 height 13
click at [131, 46] on span at bounding box center [158, 46] width 54 height 31
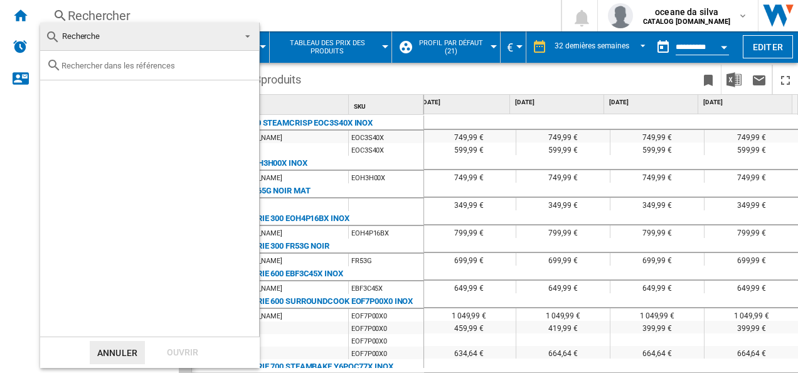
click at [102, 71] on div at bounding box center [149, 65] width 219 height 29
click at [102, 64] on input "text" at bounding box center [157, 65] width 191 height 9
paste input "EOH3H00BX3"
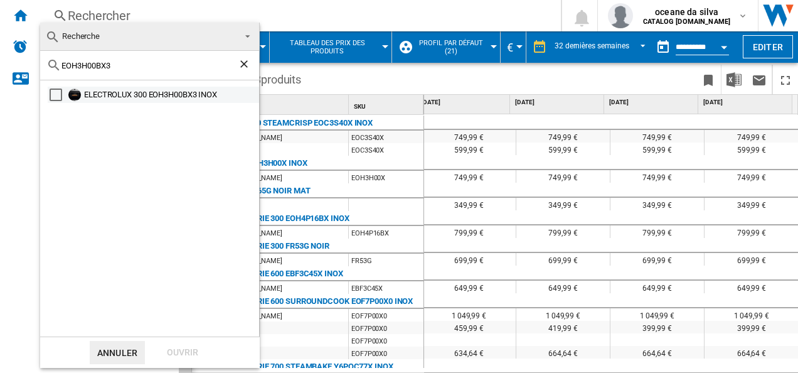
type input "EOH3H00BX3"
click at [59, 97] on div "Select" at bounding box center [56, 94] width 13 height 13
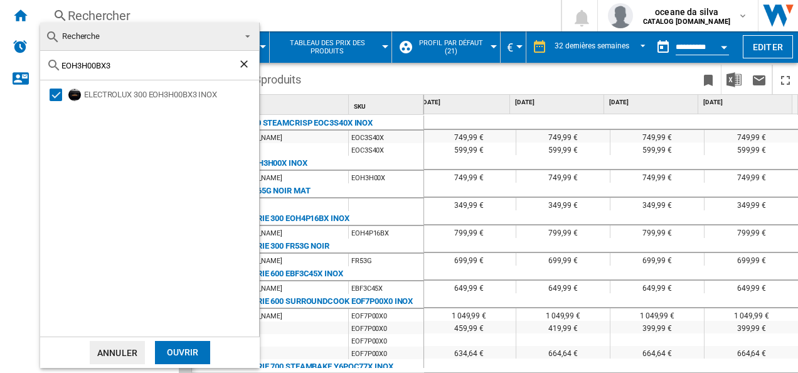
click at [195, 351] on div "Ouvrir" at bounding box center [182, 352] width 55 height 23
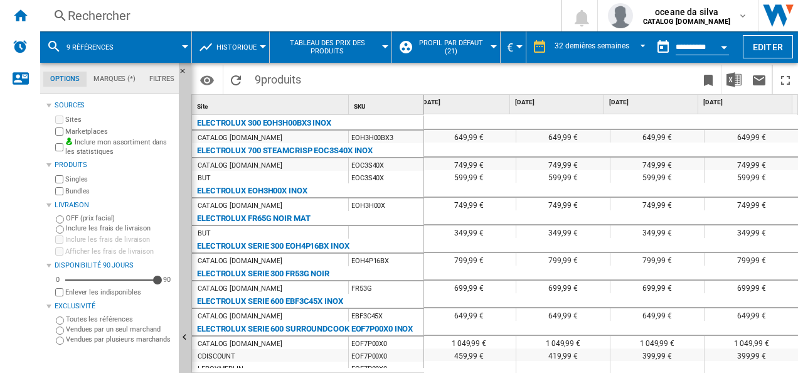
drag, startPoint x: 65, startPoint y: 131, endPoint x: 80, endPoint y: 127, distance: 16.1
click at [65, 131] on div "Marketplaces" at bounding box center [113, 132] width 121 height 12
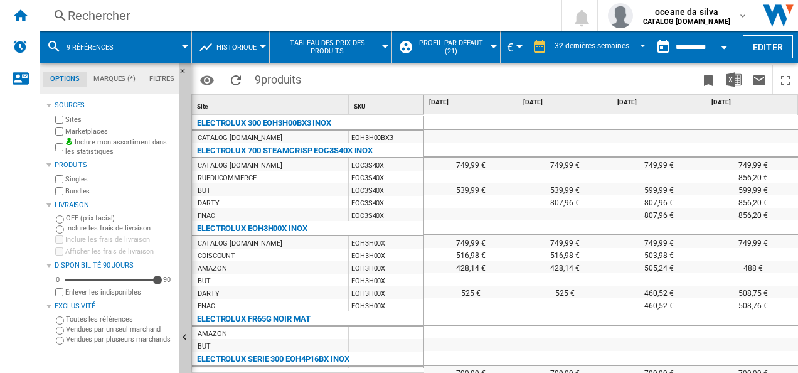
click at [119, 12] on div "Rechercher" at bounding box center [298, 16] width 461 height 18
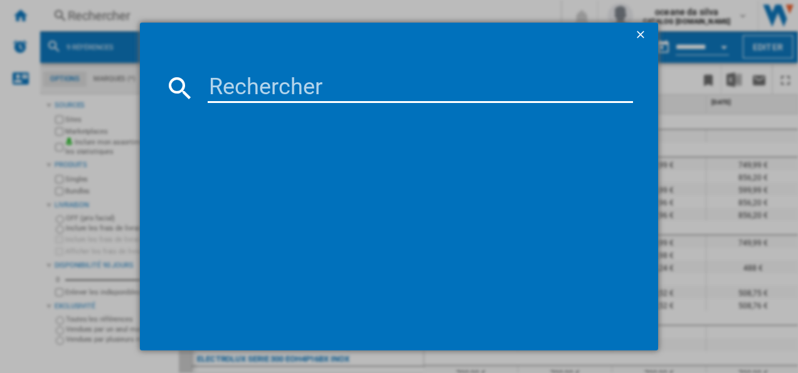
click at [280, 90] on input at bounding box center [421, 88] width 426 height 30
paste input "EOF6P56BX"
type input "EOF6P56BX"
